Goal: Check status

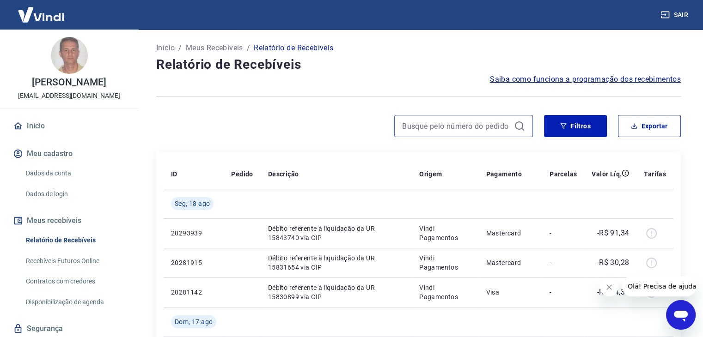
click at [469, 127] on input at bounding box center [456, 126] width 108 height 14
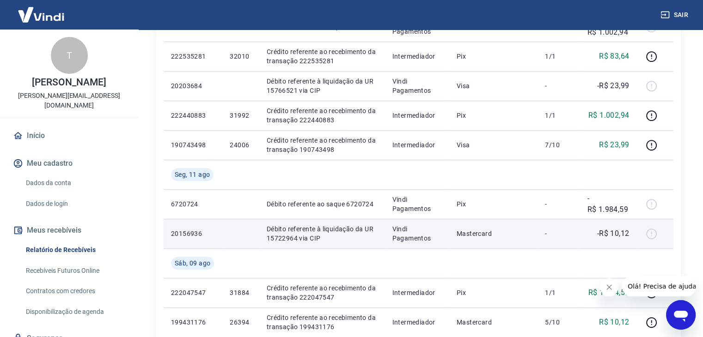
scroll to position [416, 0]
